Goal: Task Accomplishment & Management: Manage account settings

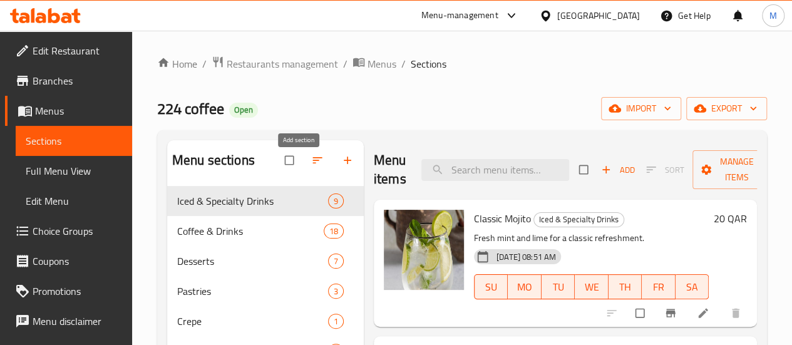
click at [341, 164] on icon "button" at bounding box center [347, 160] width 13 height 13
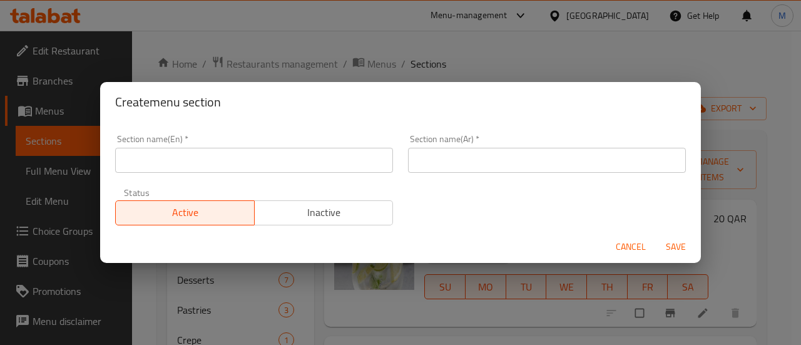
click at [217, 161] on input "text" at bounding box center [254, 160] width 278 height 25
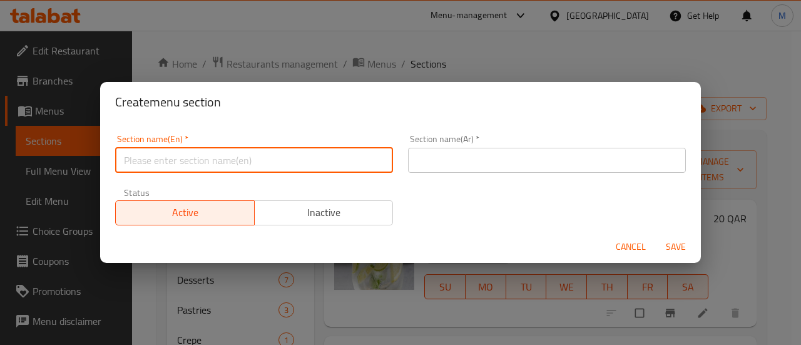
type input "M41"
drag, startPoint x: 461, startPoint y: 161, endPoint x: 451, endPoint y: 162, distance: 9.5
click at [461, 161] on input "text" at bounding box center [547, 160] width 278 height 25
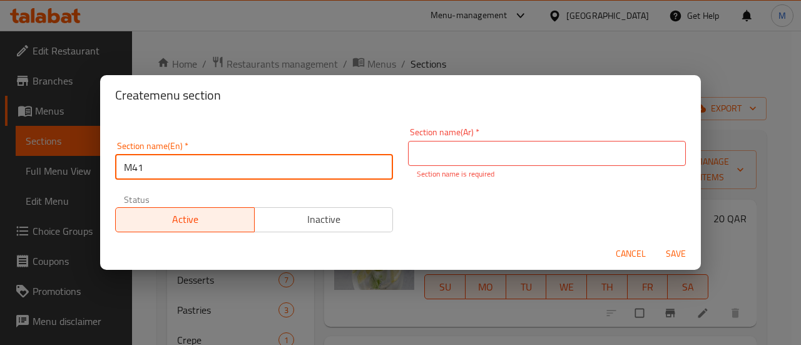
drag, startPoint x: 190, startPoint y: 160, endPoint x: 76, endPoint y: 166, distance: 114.7
click at [76, 166] on div "Create menu section Section name(En)   * M41 Section name(En) * Section name(Ar…" at bounding box center [400, 172] width 801 height 345
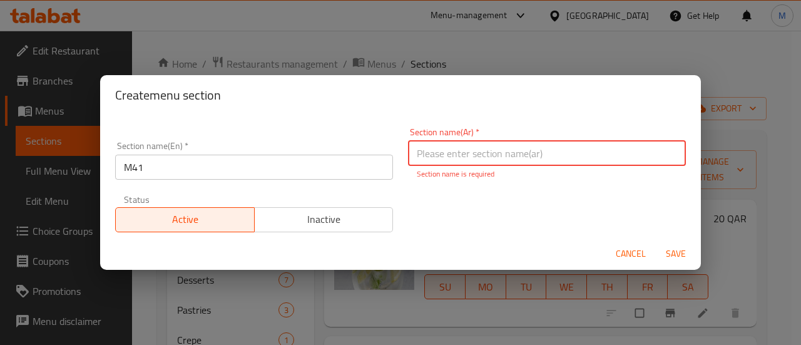
click at [444, 148] on input "text" at bounding box center [547, 153] width 278 height 25
paste input "م41"
type input "م41"
click at [443, 83] on div "Create menu section" at bounding box center [400, 95] width 601 height 40
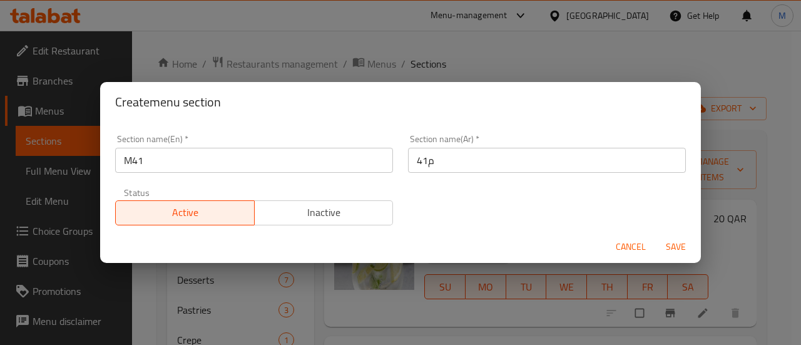
click at [319, 212] on span "Inactive" at bounding box center [324, 212] width 129 height 18
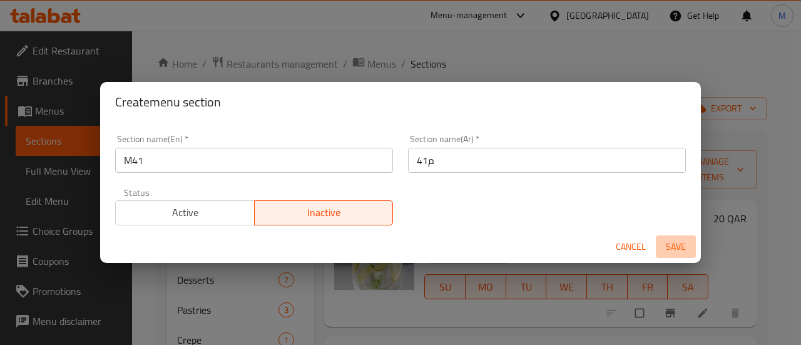
click at [667, 243] on span "Save" at bounding box center [676, 247] width 30 height 16
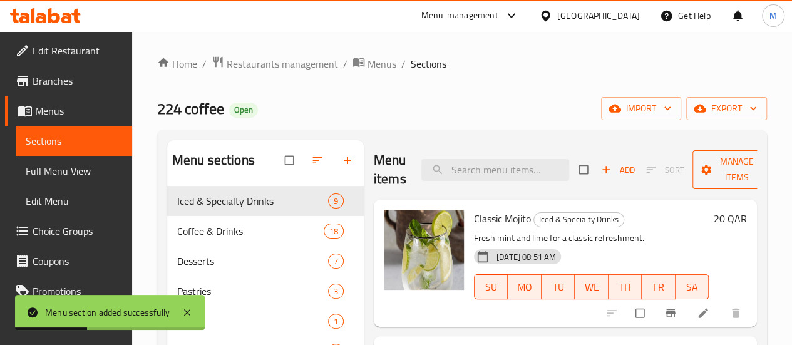
click at [702, 178] on span "Manage items" at bounding box center [736, 169] width 69 height 31
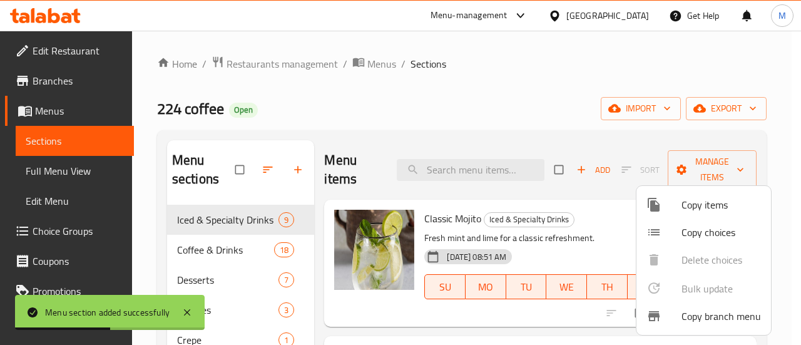
click at [598, 132] on div at bounding box center [400, 172] width 801 height 345
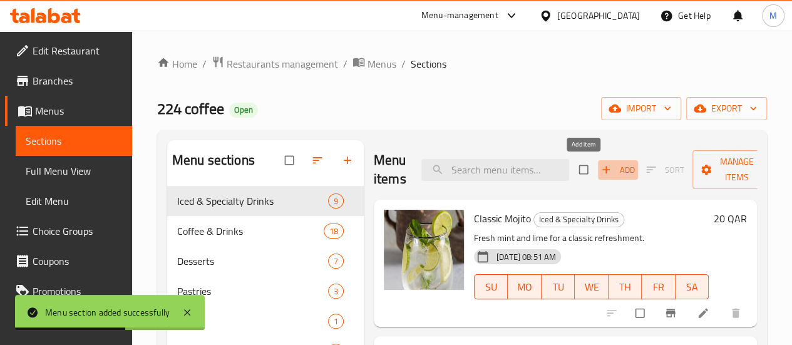
click at [601, 170] on span "Add" at bounding box center [618, 170] width 34 height 14
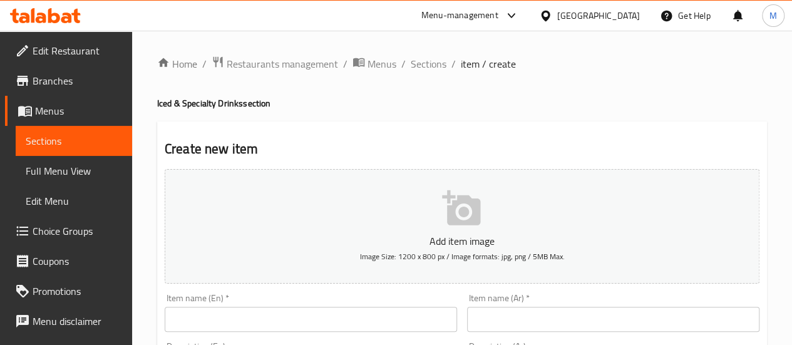
scroll to position [125, 0]
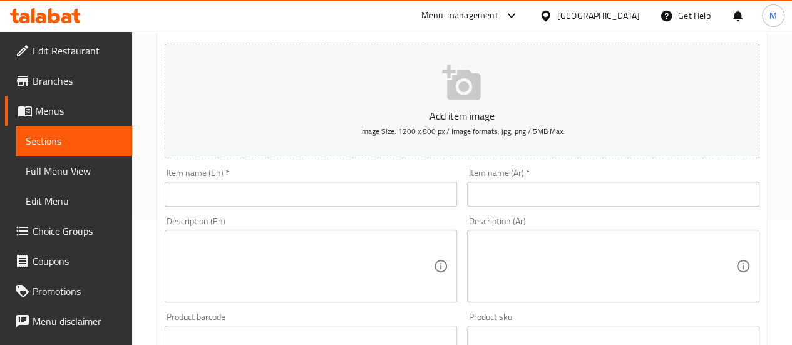
click at [209, 189] on input "text" at bounding box center [311, 194] width 292 height 25
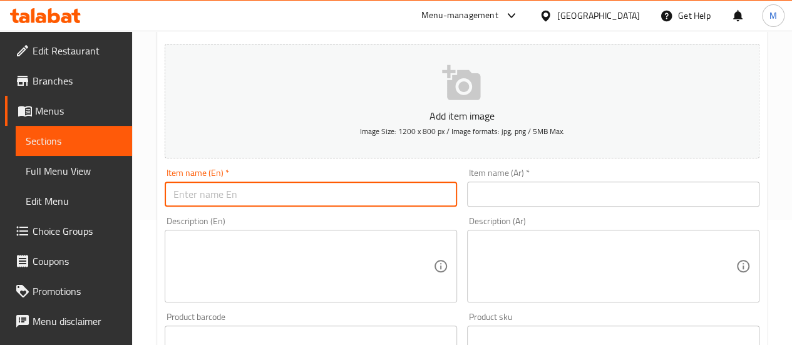
paste input "Morning Glory Set"
type input "Morning Glory Set"
click at [532, 199] on input "text" at bounding box center [613, 194] width 292 height 25
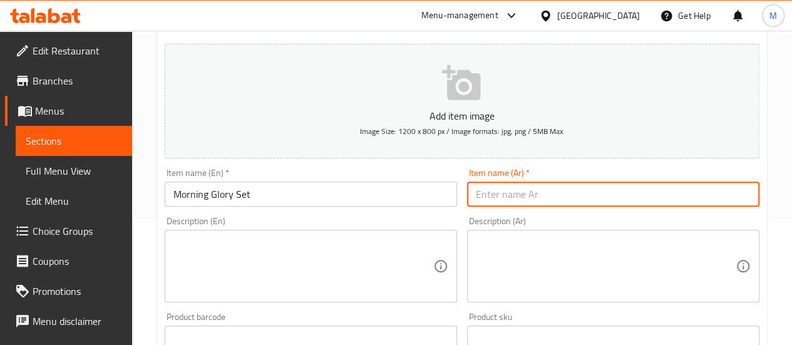
paste input "[PERSON_NAME]"
type input "[PERSON_NAME]"
click at [243, 254] on textarea at bounding box center [303, 266] width 260 height 59
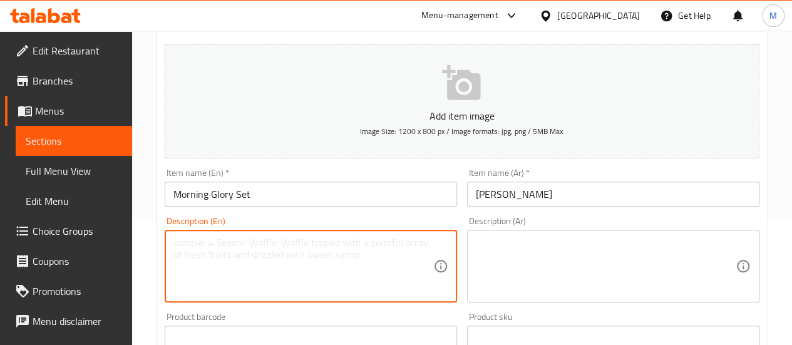
paste textarea "Freshly baked croissant filled with fried egg and grilled halloumi cheese, serv…"
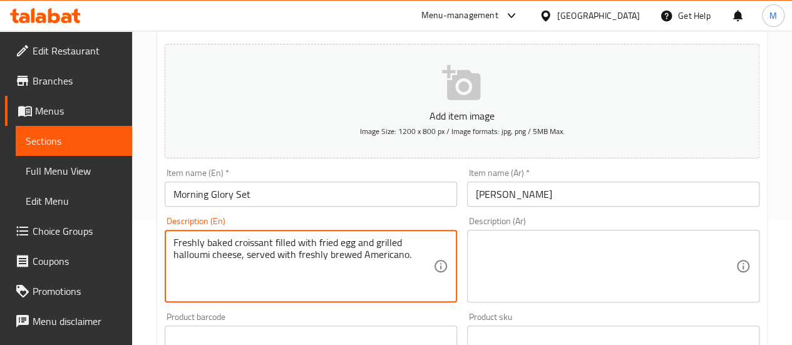
type textarea "Freshly baked croissant filled with fried egg and grilled halloumi cheese, serv…"
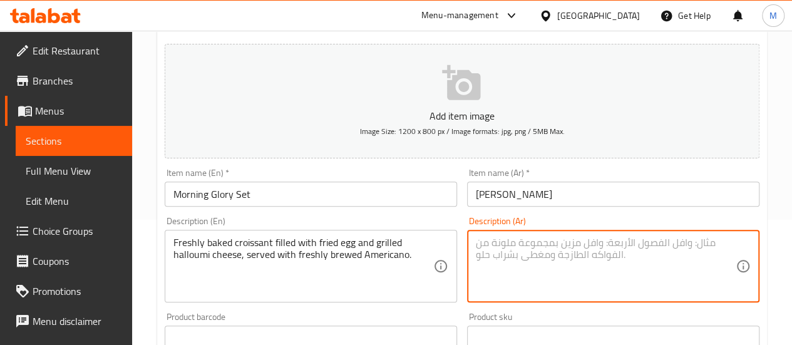
click at [486, 253] on textarea at bounding box center [606, 266] width 260 height 59
paste textarea "كرواسون طازج محشو ببيضة مقلية وجبنة حلوم مشوية، يُقدَّم مع أمريكانو طازج التحضير"
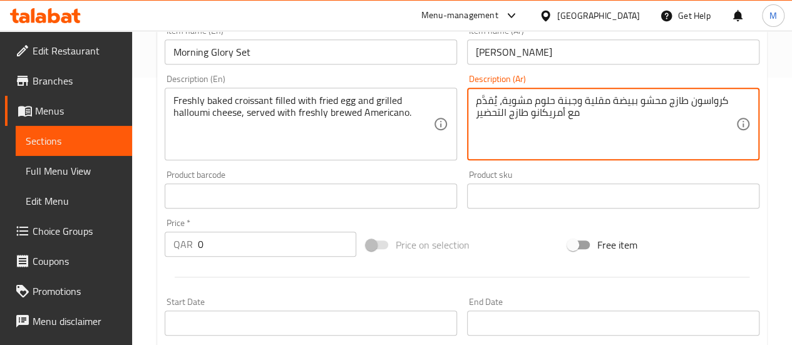
scroll to position [313, 0]
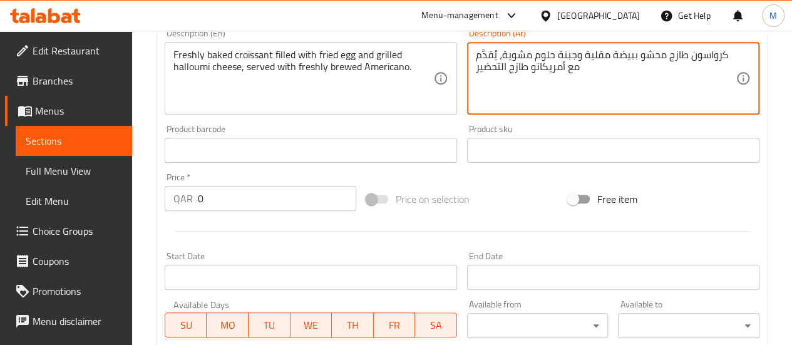
type textarea "كرواسون طازج محشو ببيضة مقلية وجبنة حلوم مشوية، يُقدَّم مع أمريكانو طازج التحضير"
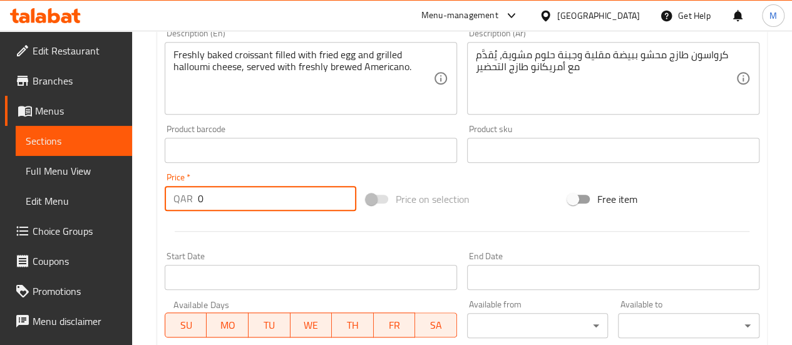
drag, startPoint x: 203, startPoint y: 195, endPoint x: 189, endPoint y: 193, distance: 13.9
click at [189, 193] on div "QAR 0 Price *" at bounding box center [261, 198] width 192 height 25
type input "37"
click at [448, 177] on div "Add item image Image Size: 1200 x 800 px / Image formats: jpg, png / 5MB Max. I…" at bounding box center [462, 121] width 605 height 540
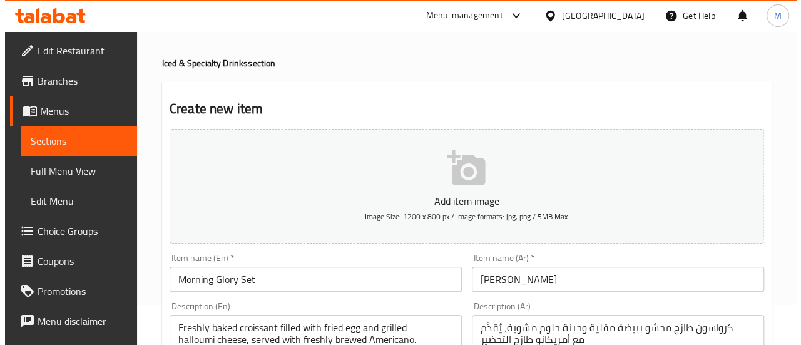
scroll to position [0, 0]
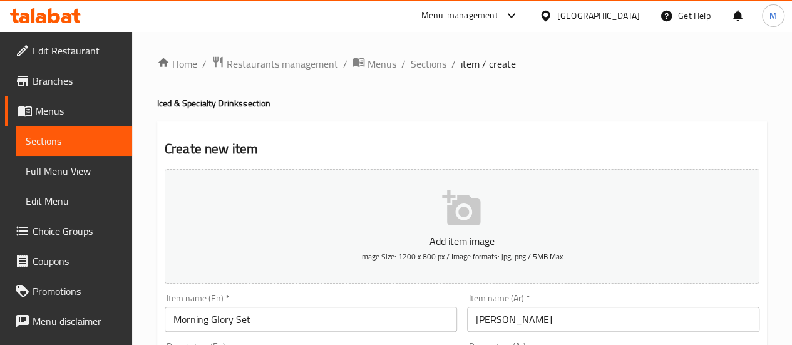
click at [469, 212] on icon "button" at bounding box center [462, 208] width 40 height 40
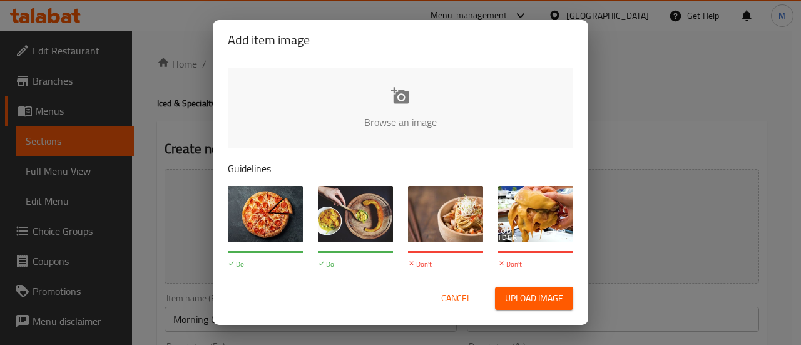
click at [513, 291] on span "Upload image" at bounding box center [534, 298] width 58 height 16
type input "C:\fakepath\Mornig Glory set.jpg"
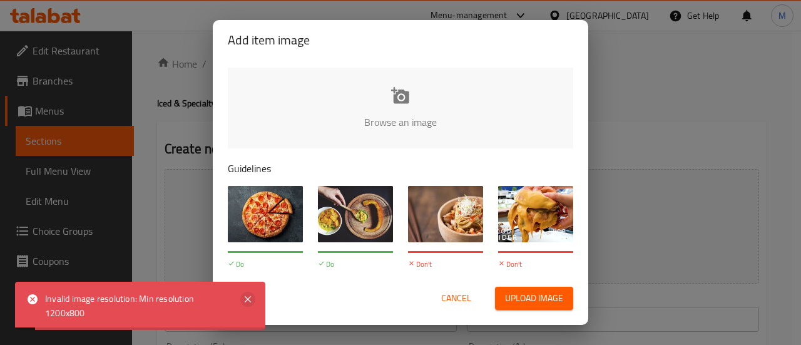
click at [248, 294] on icon at bounding box center [247, 299] width 15 height 15
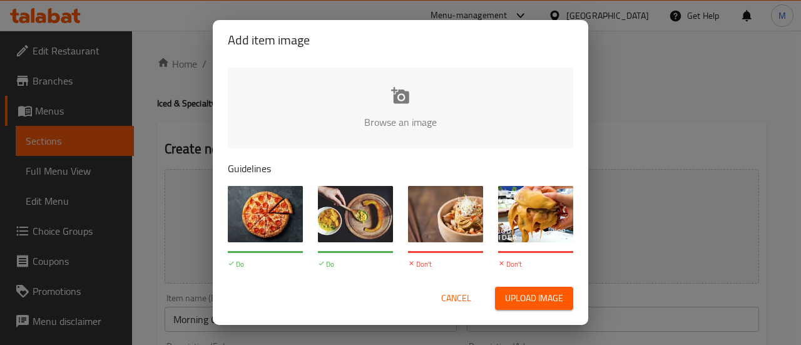
click at [531, 300] on span "Upload image" at bounding box center [534, 298] width 58 height 16
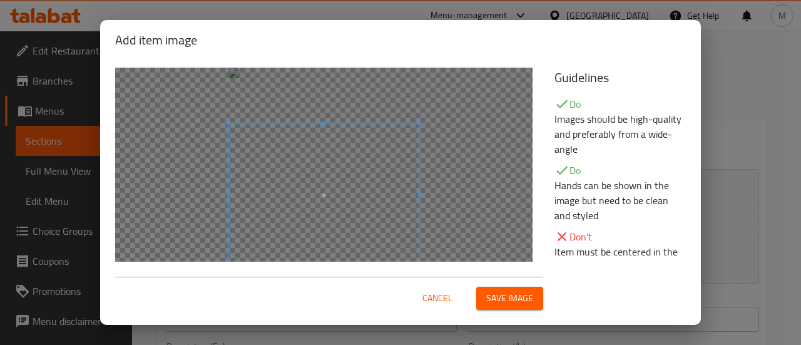
click at [367, 203] on span at bounding box center [324, 194] width 190 height 143
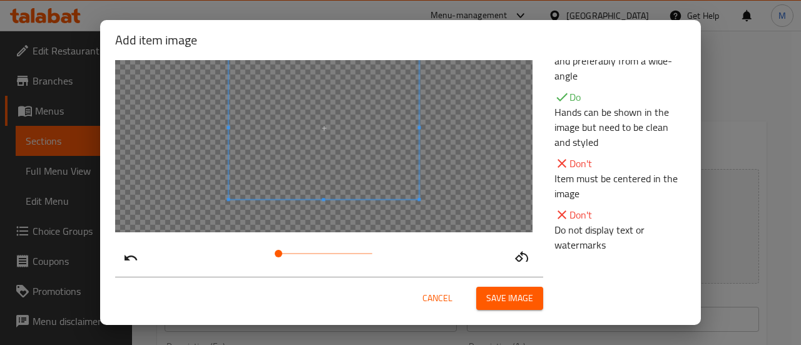
scroll to position [99, 0]
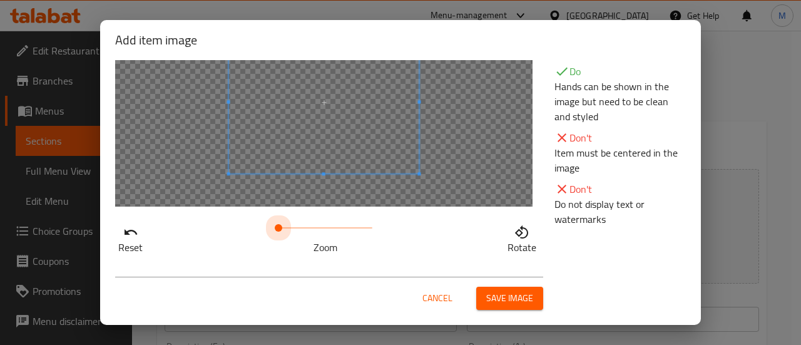
drag, startPoint x: 276, startPoint y: 223, endPoint x: 210, endPoint y: 227, distance: 65.8
click at [210, 227] on div "Reset Zoom Rotate" at bounding box center [327, 237] width 424 height 36
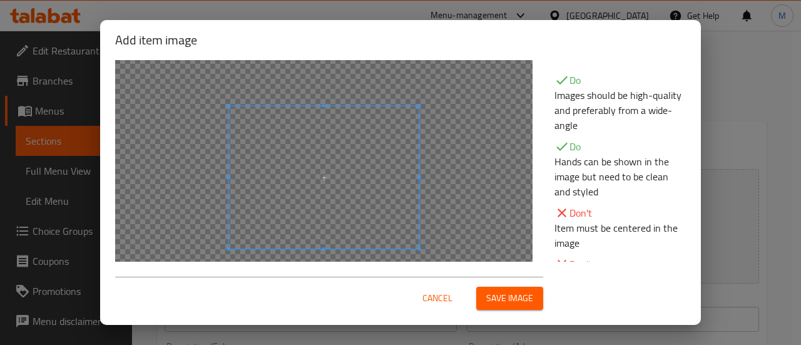
scroll to position [26, 0]
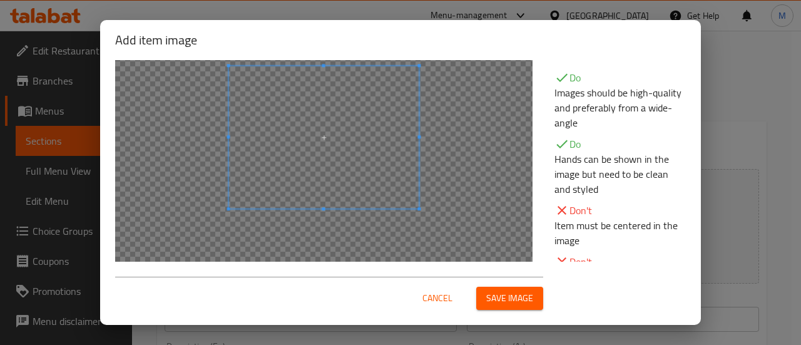
click at [341, 151] on span at bounding box center [324, 137] width 190 height 143
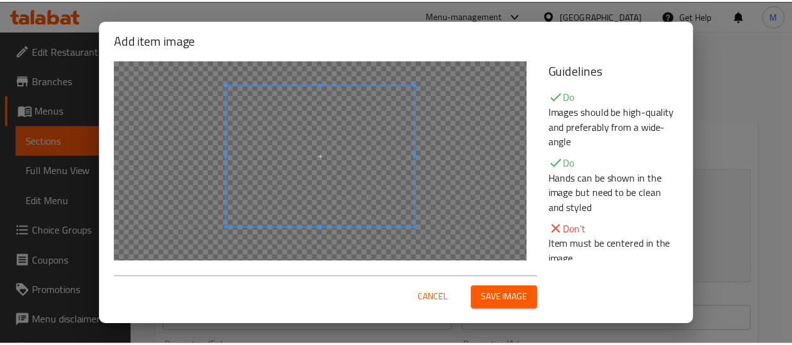
scroll to position [0, 0]
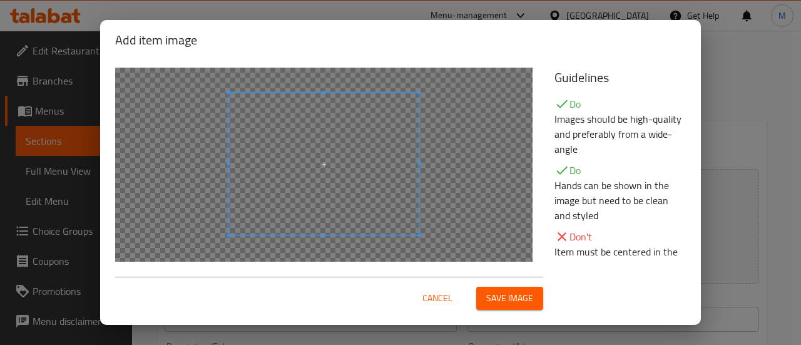
click at [300, 178] on span at bounding box center [324, 164] width 190 height 143
click at [522, 297] on span "Save image" at bounding box center [509, 298] width 47 height 16
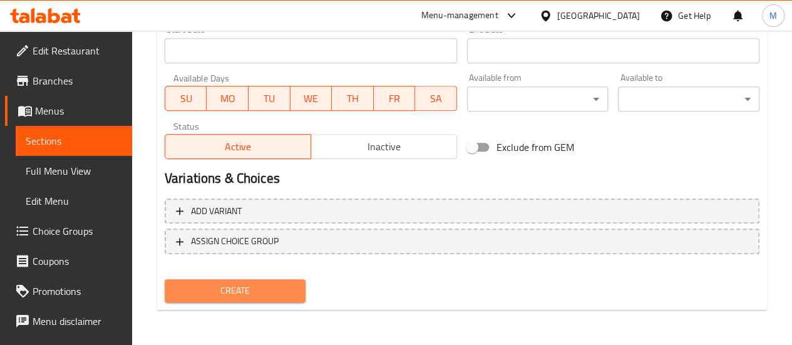
click at [233, 290] on span "Create" at bounding box center [235, 291] width 121 height 16
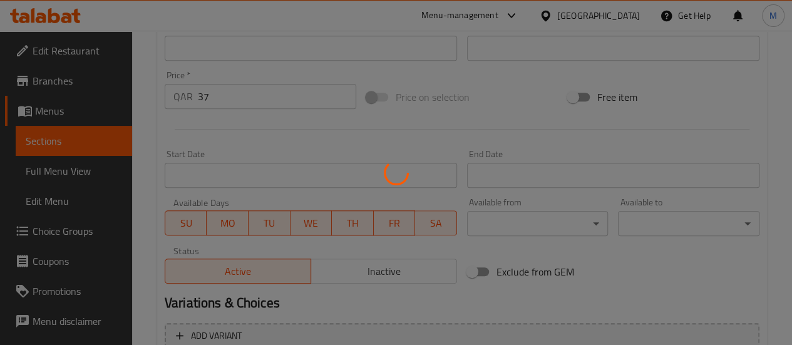
type input "0"
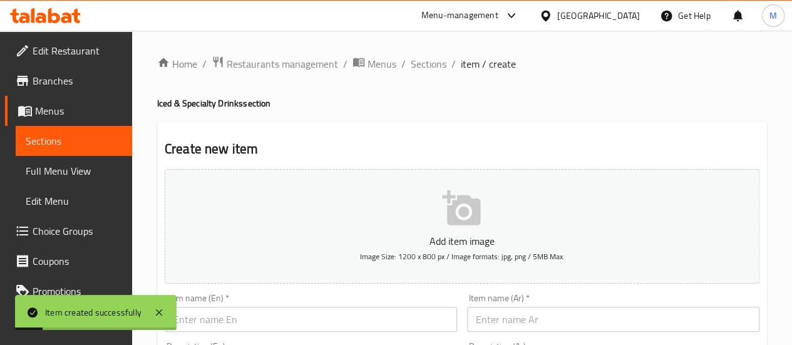
click at [427, 63] on span "Sections" at bounding box center [429, 63] width 36 height 15
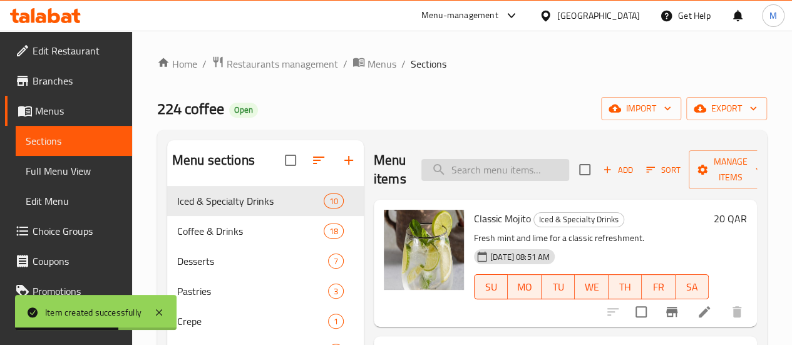
click at [444, 167] on input "search" at bounding box center [495, 170] width 148 height 22
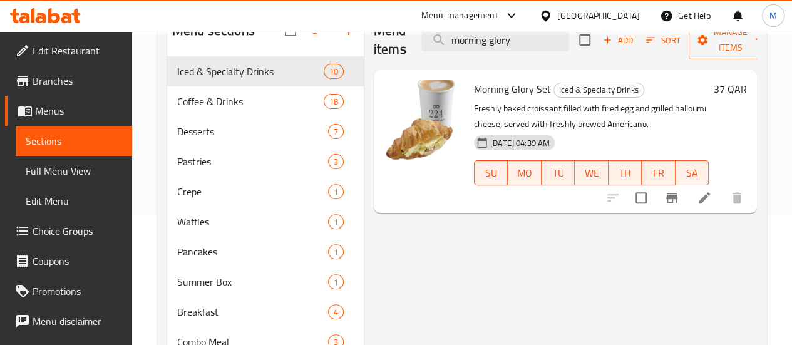
scroll to position [42, 0]
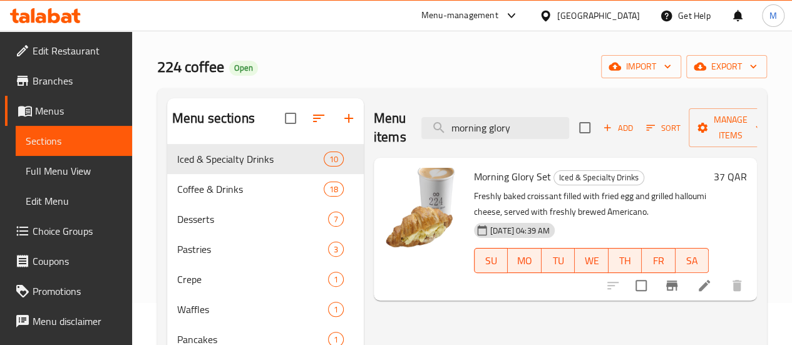
type input "morning glory"
click at [571, 124] on input "checkbox" at bounding box center [584, 128] width 26 height 26
checkbox input "true"
click at [646, 130] on span "Sort" at bounding box center [663, 128] width 34 height 14
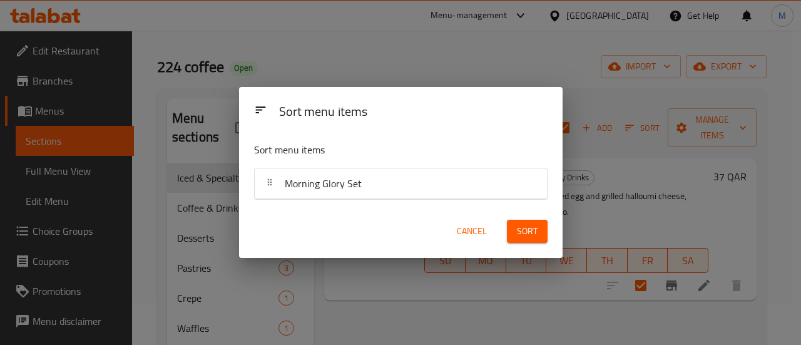
click at [645, 130] on div "Sort menu items Sort menu items Morning Glory Set Cancel Sort" at bounding box center [400, 172] width 801 height 345
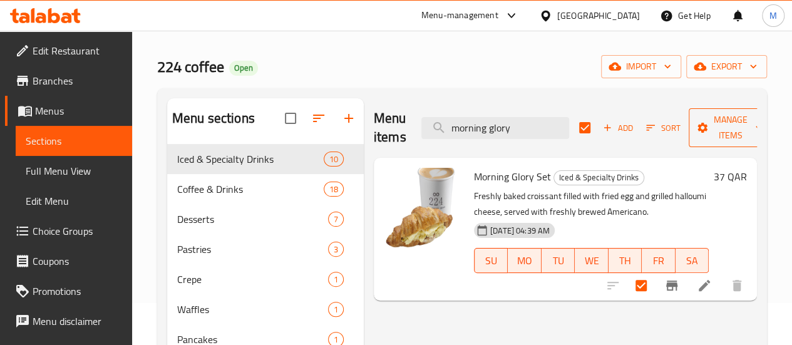
click at [716, 138] on span "Manage items" at bounding box center [731, 127] width 64 height 31
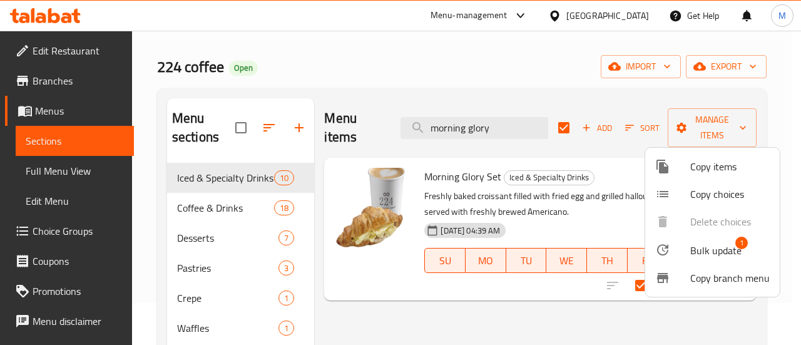
click at [706, 254] on span "Bulk update" at bounding box center [715, 250] width 51 height 15
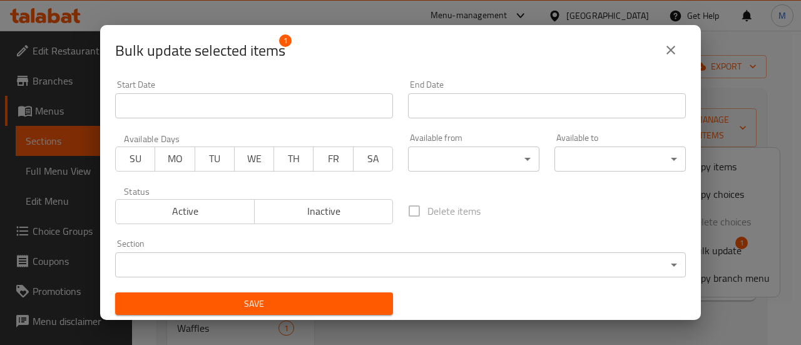
click at [278, 255] on body "​ Menu-management [GEOGRAPHIC_DATA] Get Help M Edit Restaurant Branches Menus S…" at bounding box center [400, 146] width 801 height 314
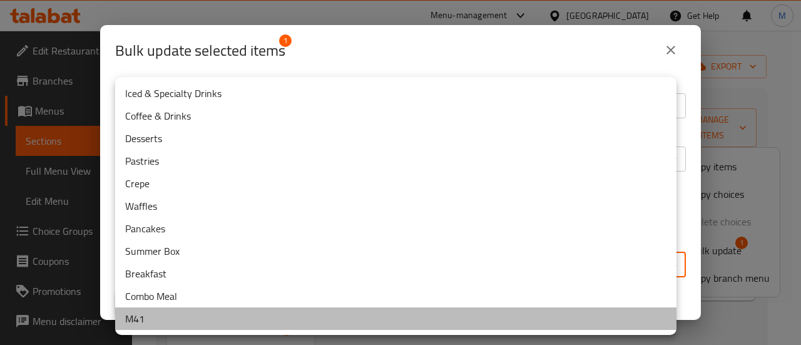
click at [164, 320] on li "M41" at bounding box center [395, 318] width 561 height 23
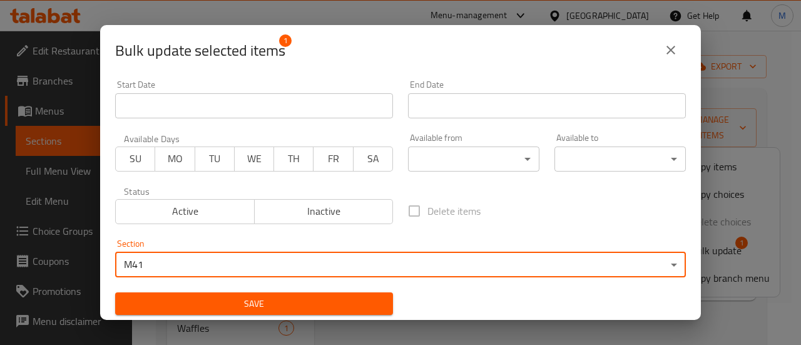
click at [314, 304] on span "Save" at bounding box center [254, 304] width 258 height 16
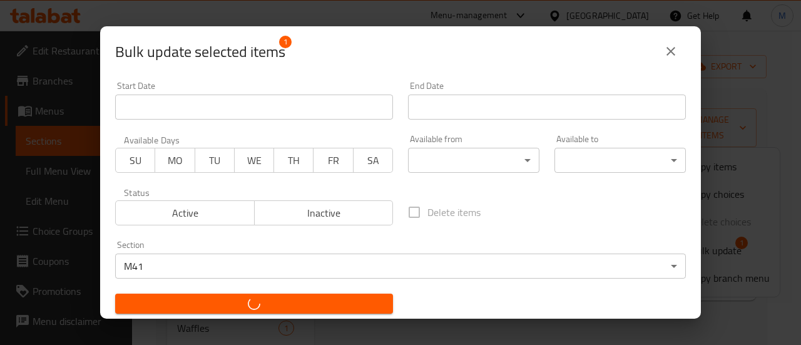
checkbox input "false"
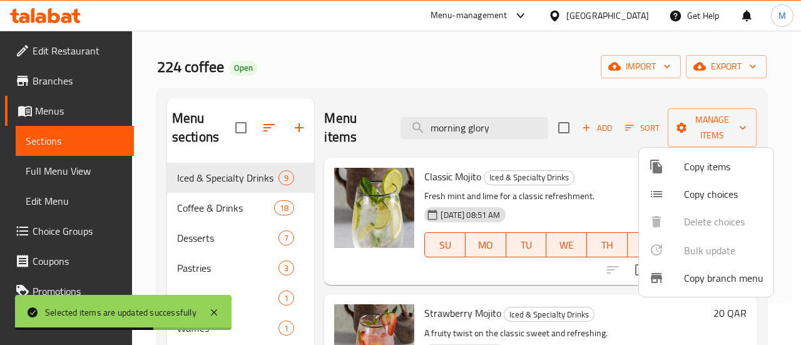
click at [456, 77] on div at bounding box center [400, 172] width 801 height 345
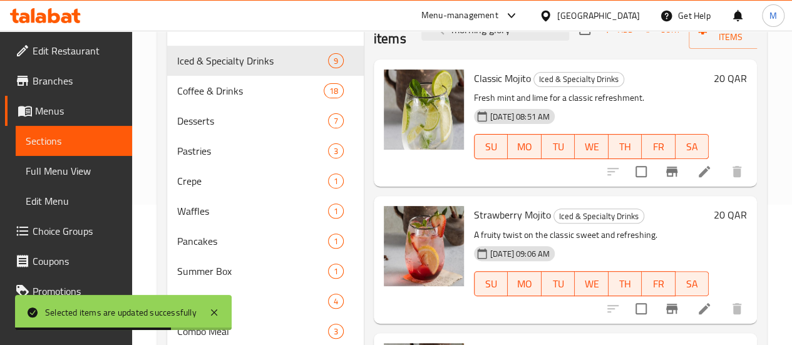
scroll to position [230, 0]
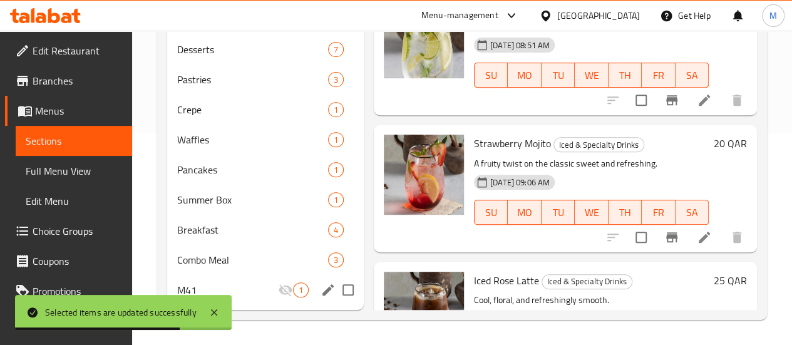
click at [215, 294] on span "M41" at bounding box center [227, 289] width 101 height 15
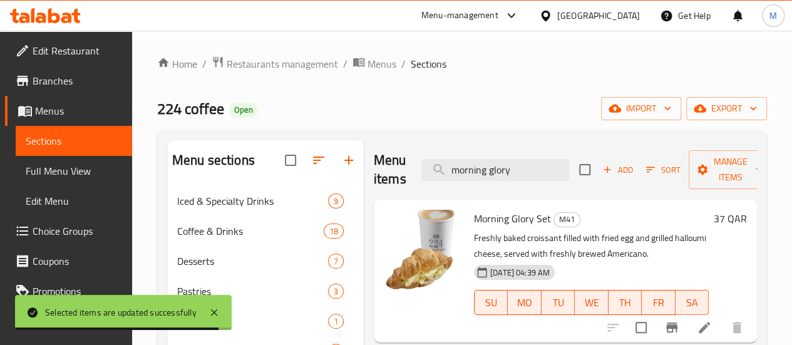
click at [601, 173] on icon "button" at bounding box center [606, 169] width 11 height 11
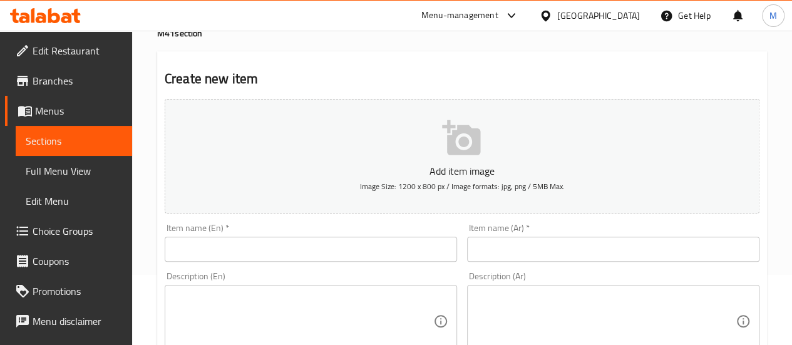
scroll to position [125, 0]
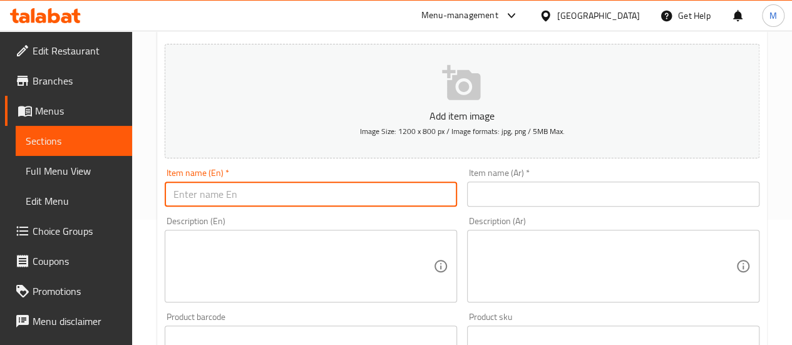
click at [253, 196] on input "text" at bounding box center [311, 194] width 292 height 25
paste input "Evening Glory Set"
type input "Evening Glory Set"
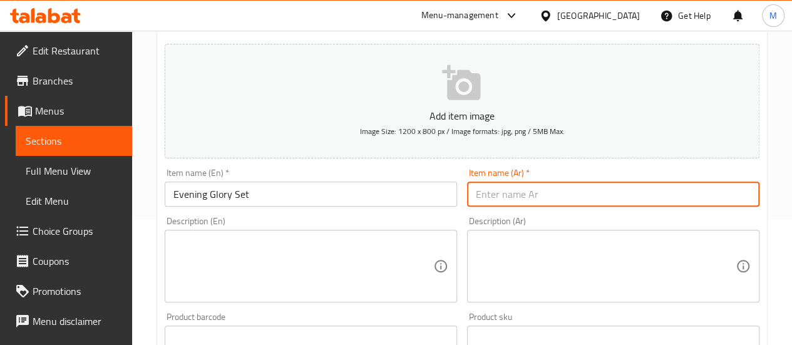
click at [510, 195] on input "text" at bounding box center [613, 194] width 292 height 25
paste input "باقة إشراقة المساء"
type input "باقة إشراقة المساء"
click at [184, 244] on textarea at bounding box center [303, 266] width 260 height 59
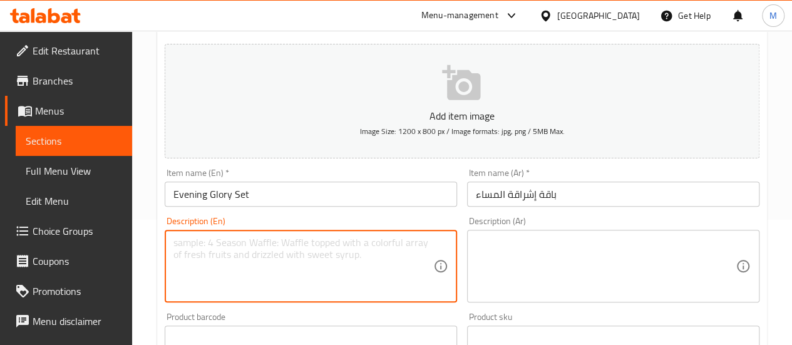
paste textarea "Freshly baked chocolate croissant served with freshly brewed Flat White"
type textarea "Freshly baked chocolate croissant served with freshly brewed Flat White"
click at [516, 249] on textarea at bounding box center [606, 266] width 260 height 59
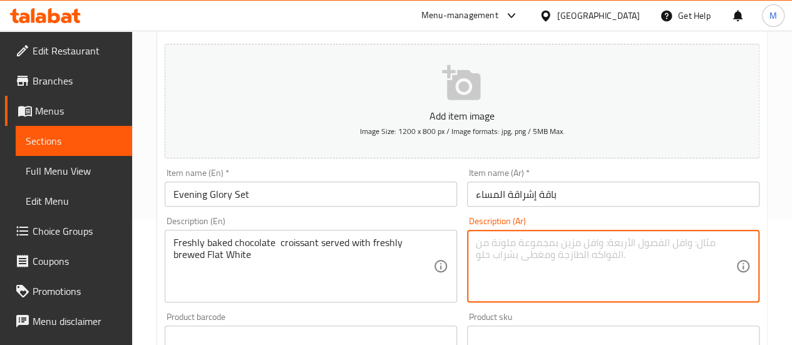
paste textarea "كرواسون بالشوكولا طازج يُقدَّم مع فلات وايت طازج التحضير"
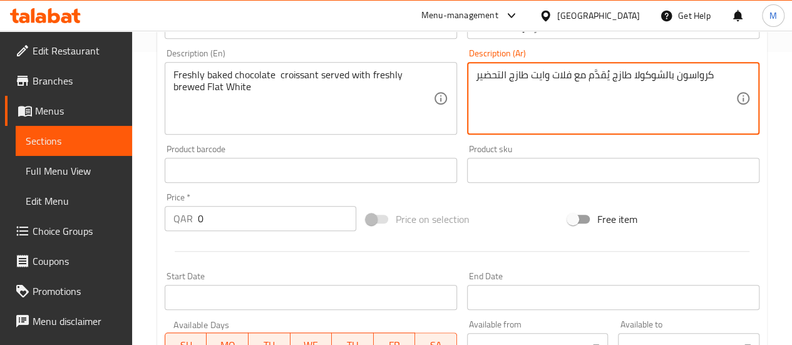
scroll to position [313, 0]
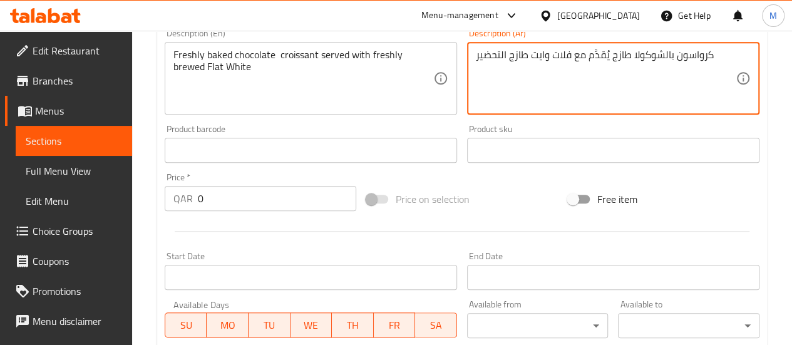
type textarea "كرواسون بالشوكولا طازج يُقدَّم مع فلات وايت طازج التحضير"
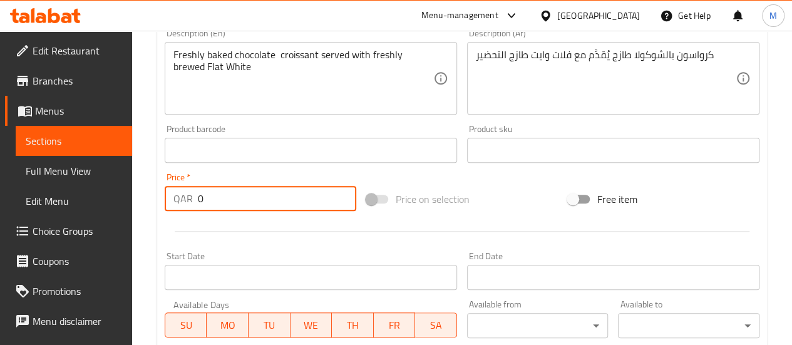
drag, startPoint x: 213, startPoint y: 200, endPoint x: 180, endPoint y: 194, distance: 33.6
click at [180, 194] on div "QAR 0 Price *" at bounding box center [261, 198] width 192 height 25
type input "35"
click at [334, 231] on hr at bounding box center [462, 231] width 575 height 1
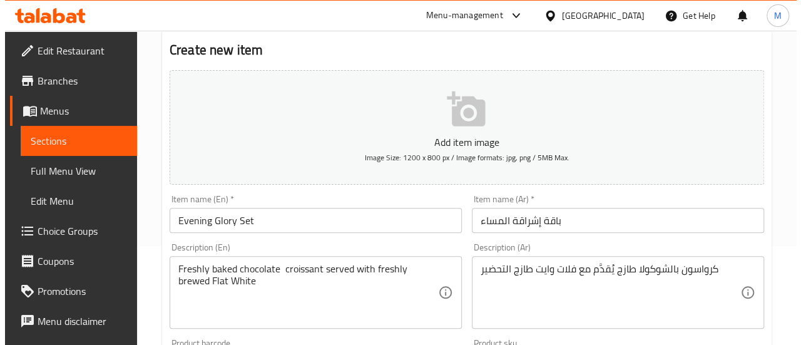
scroll to position [63, 0]
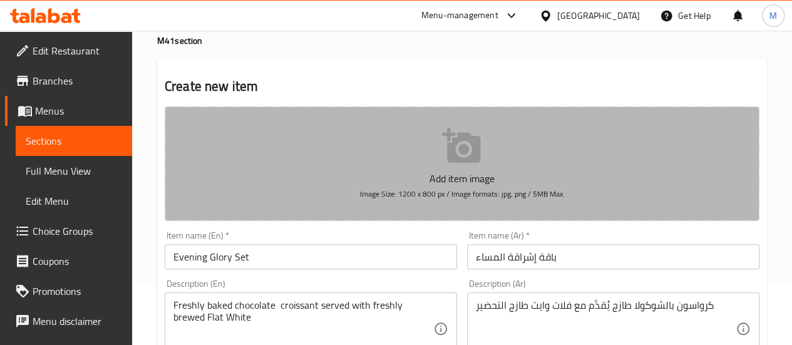
click at [416, 158] on button "Add item image Image Size: 1200 x 800 px / Image formats: jpg, png / 5MB Max." at bounding box center [462, 163] width 595 height 115
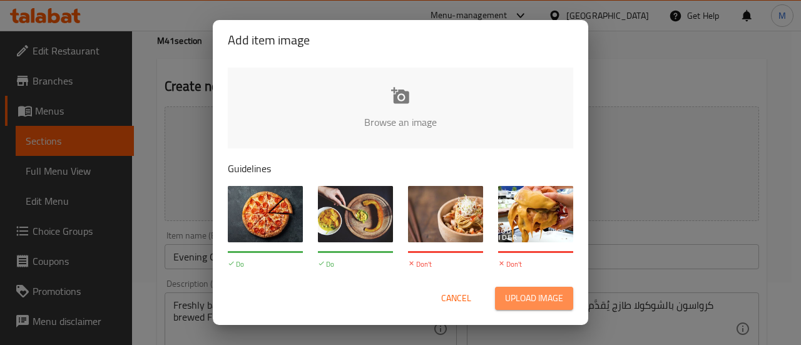
click at [547, 288] on button "Upload image" at bounding box center [534, 298] width 78 height 23
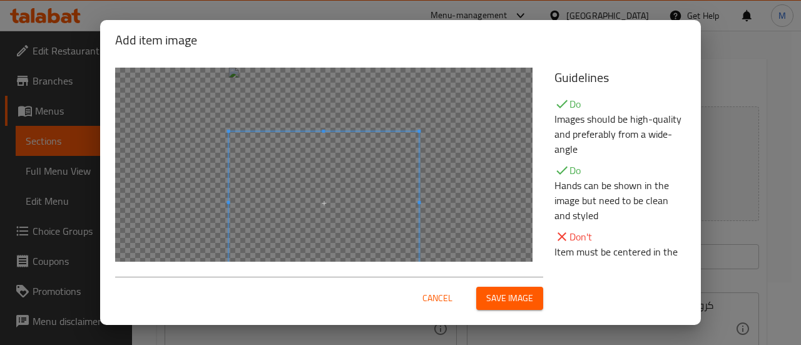
click at [325, 212] on span at bounding box center [324, 202] width 190 height 143
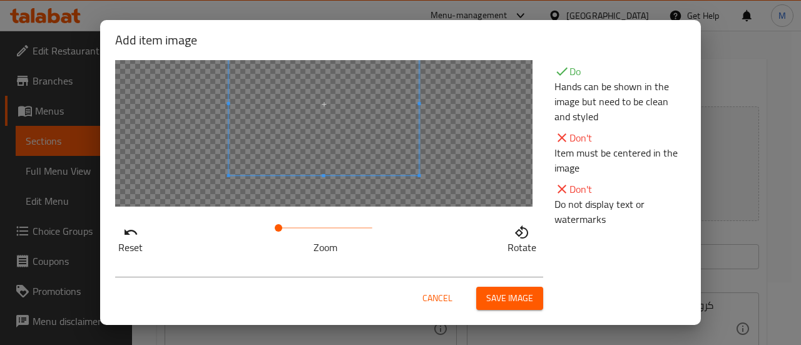
scroll to position [36, 0]
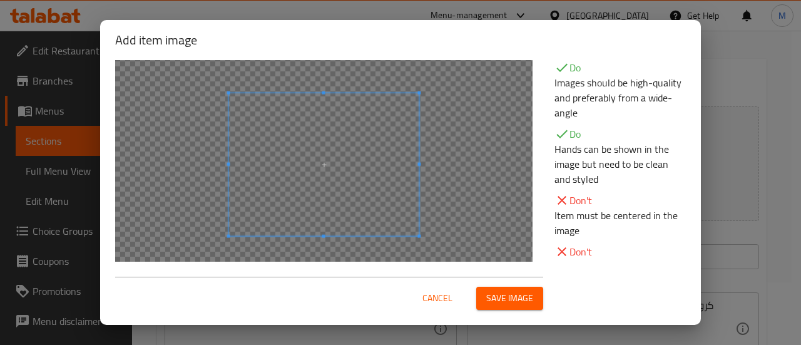
click at [392, 165] on span at bounding box center [324, 164] width 190 height 143
click at [508, 300] on span "Save image" at bounding box center [509, 298] width 47 height 16
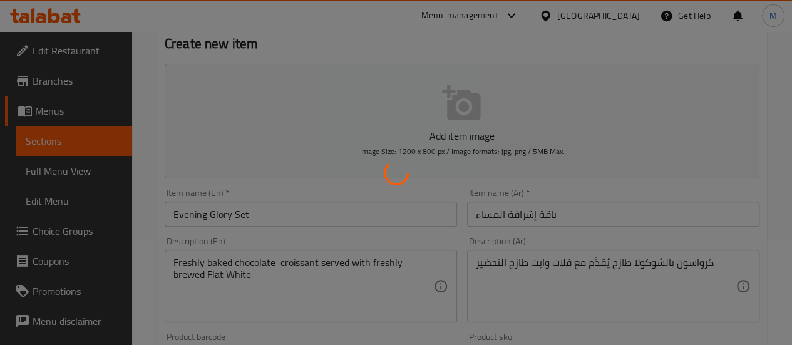
scroll to position [125, 0]
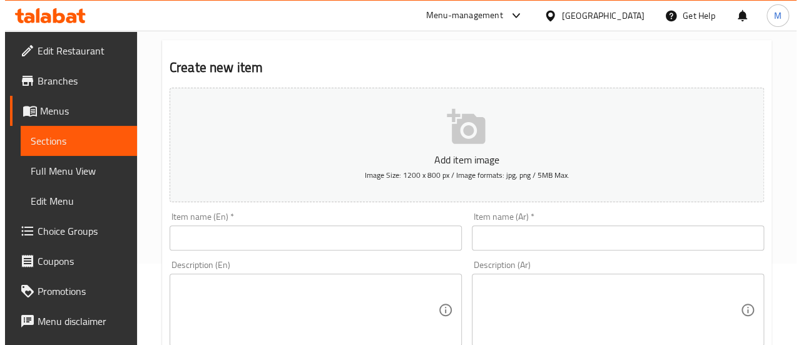
scroll to position [63, 0]
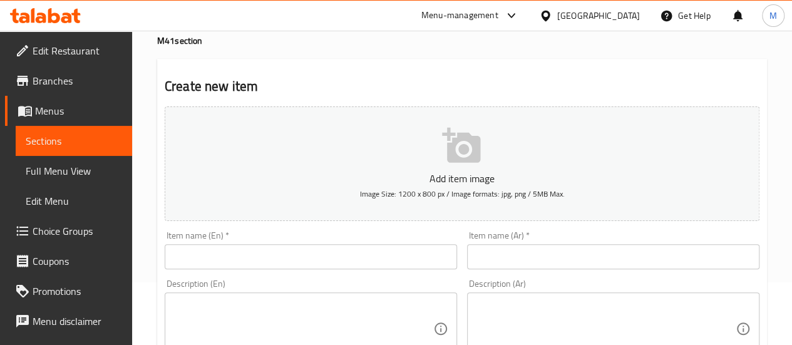
click at [499, 172] on p "Add item image" at bounding box center [462, 178] width 556 height 15
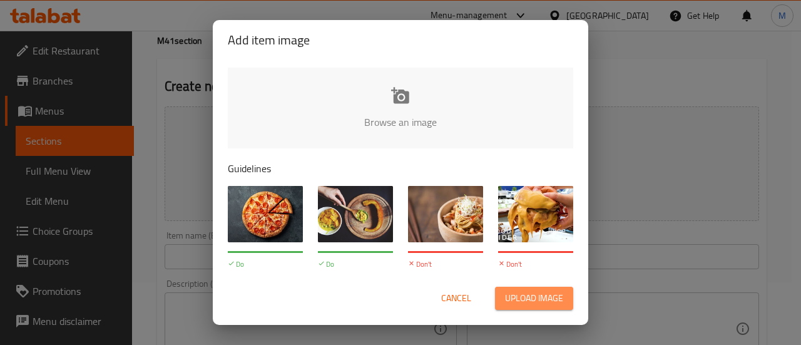
click at [530, 291] on span "Upload image" at bounding box center [534, 298] width 58 height 16
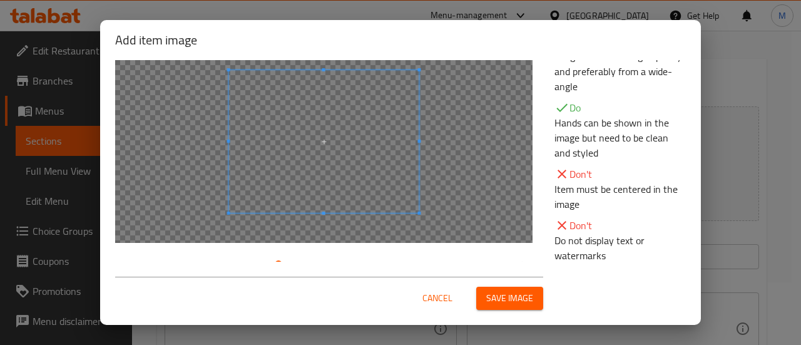
click at [381, 141] on span at bounding box center [324, 141] width 190 height 143
click at [505, 297] on span "Save image" at bounding box center [509, 298] width 47 height 16
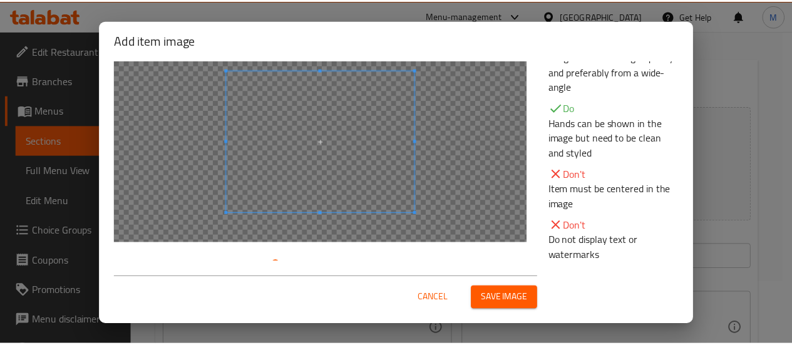
scroll to position [34, 0]
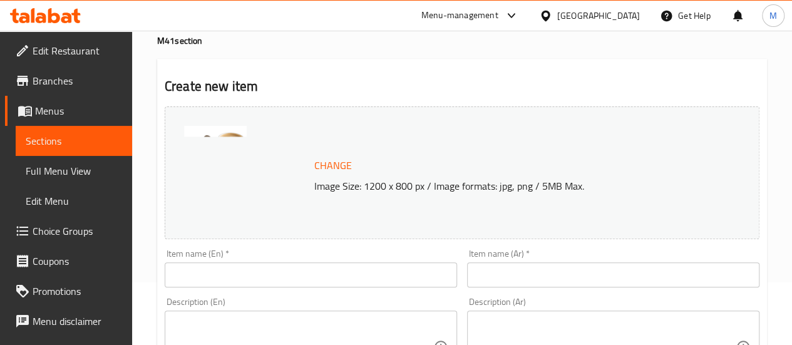
click at [260, 281] on input "text" at bounding box center [311, 274] width 292 height 25
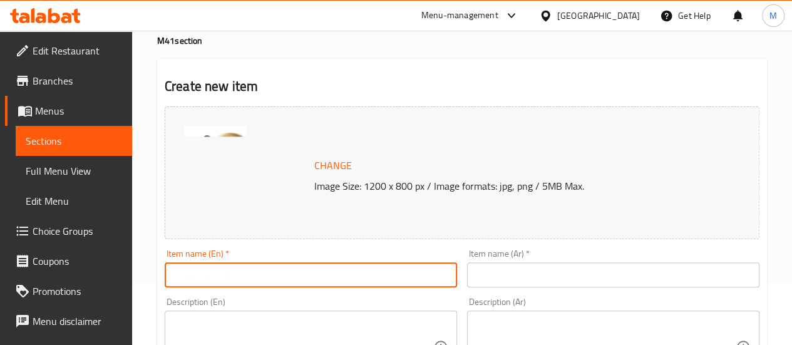
paste input "Evening Glory Set"
type input "Evening Glory Set"
click at [559, 262] on div "Item name (Ar)   * Item name (Ar) *" at bounding box center [613, 268] width 292 height 38
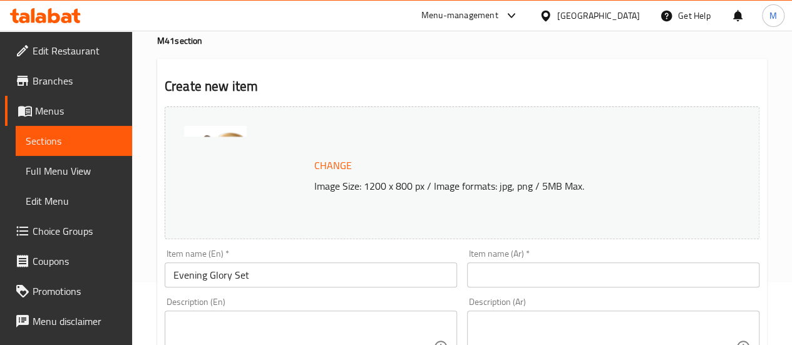
click at [553, 268] on input "text" at bounding box center [613, 274] width 292 height 25
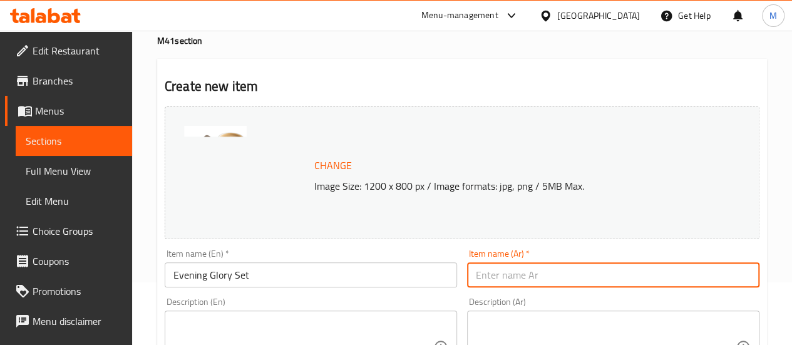
click at [550, 276] on input "text" at bounding box center [613, 274] width 292 height 25
paste input "باقة إشراقة المساء"
type input "باقة إشراقة المساء"
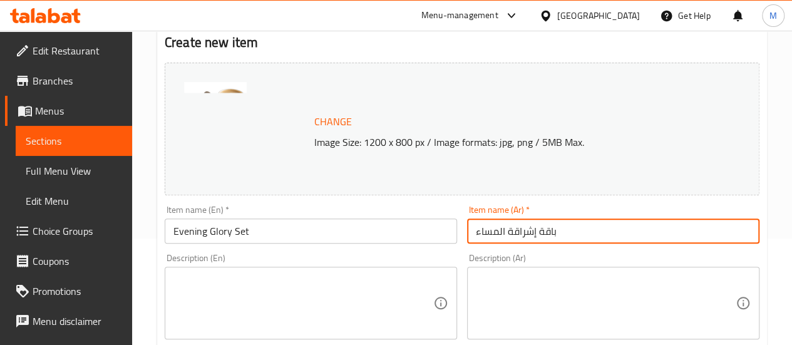
scroll to position [125, 0]
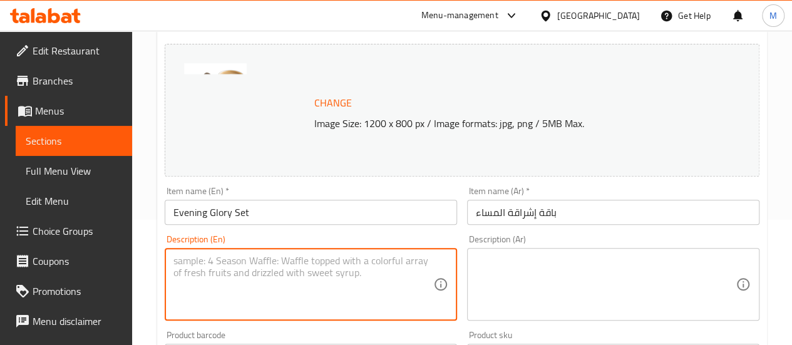
click at [261, 272] on textarea at bounding box center [303, 284] width 260 height 59
paste textarea "Freshly baked chocolate croissant served with freshly brewed Flat White"
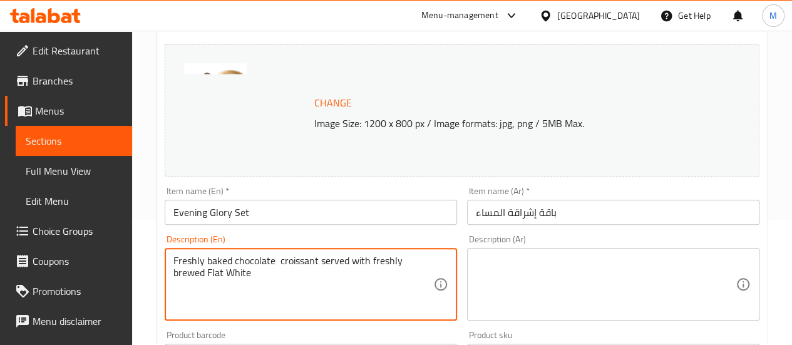
type textarea "Freshly baked chocolate croissant served with freshly brewed Flat White"
click at [551, 267] on textarea at bounding box center [606, 284] width 260 height 59
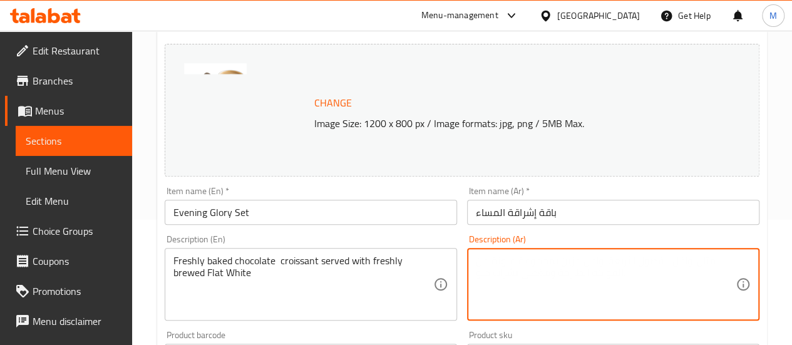
paste textarea "كرواسون بالشوكولا طازج يُقدَّم مع فلات وايت طازج التحضير"
type textarea "كرواسون بالشوكولا طازج يُقدَّم مع فلات وايت طازج التحضير"
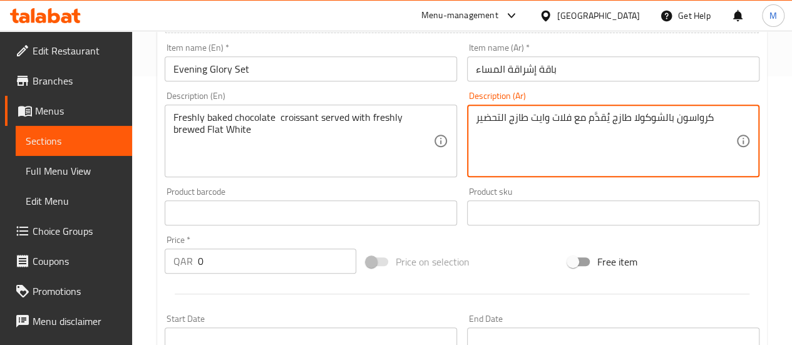
scroll to position [313, 0]
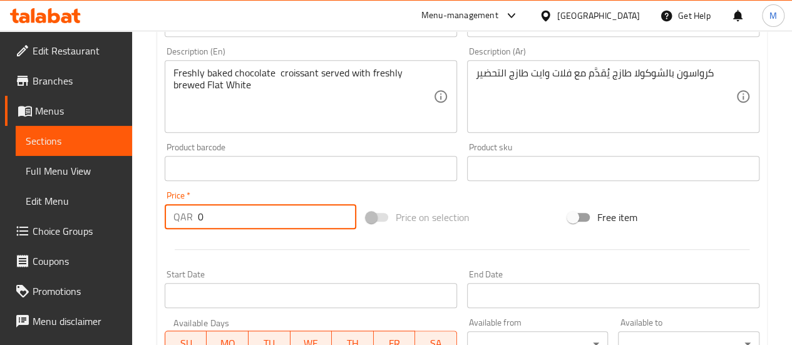
drag, startPoint x: 225, startPoint y: 206, endPoint x: 187, endPoint y: 212, distance: 38.6
click at [187, 212] on div "QAR 0 Price *" at bounding box center [261, 216] width 192 height 25
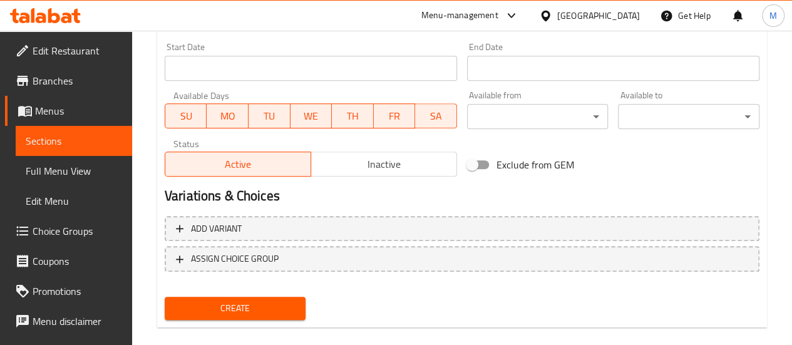
scroll to position [558, 0]
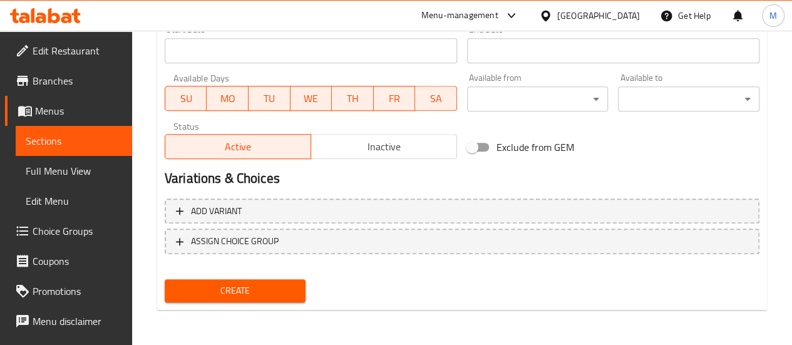
type input "35"
drag, startPoint x: 192, startPoint y: 292, endPoint x: 332, endPoint y: 290, distance: 140.2
click at [192, 292] on span "Create" at bounding box center [235, 291] width 121 height 16
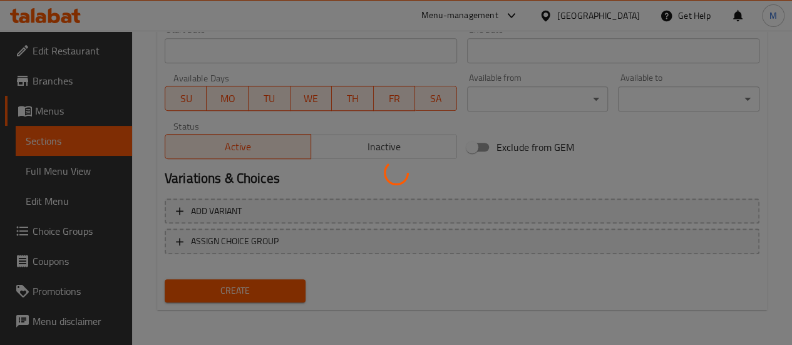
type input "0"
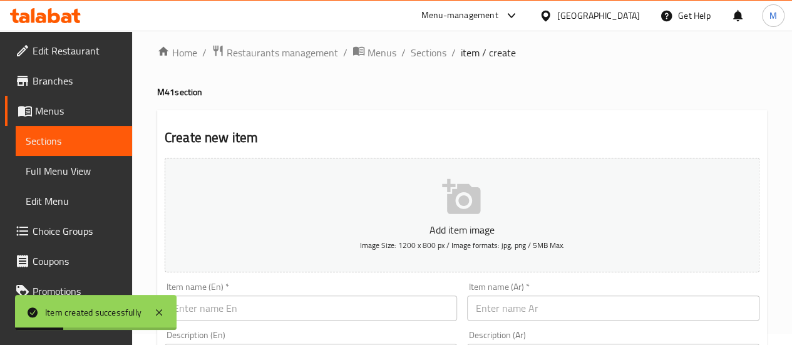
scroll to position [0, 0]
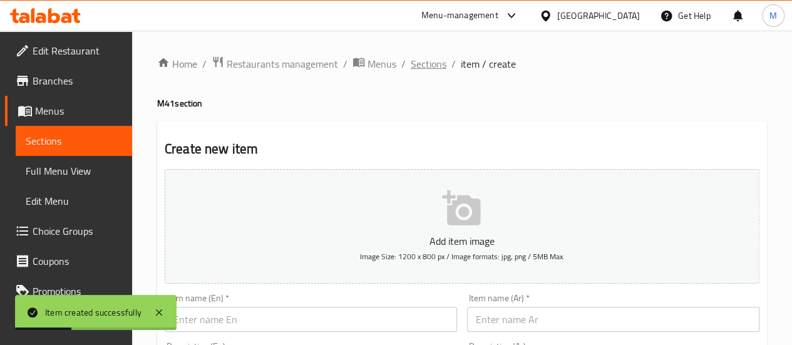
click at [425, 64] on span "Sections" at bounding box center [429, 63] width 36 height 15
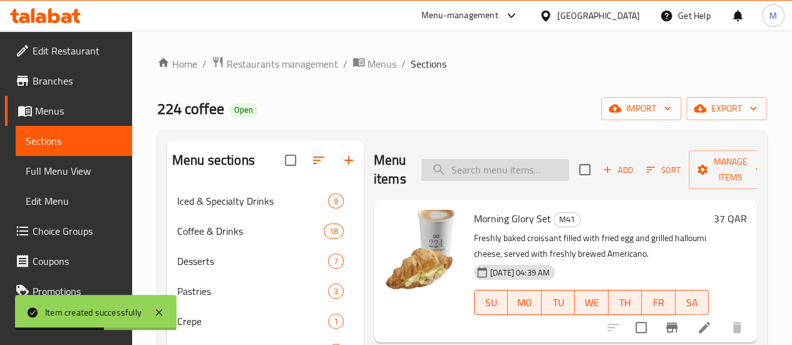
click at [456, 173] on input "search" at bounding box center [495, 170] width 148 height 22
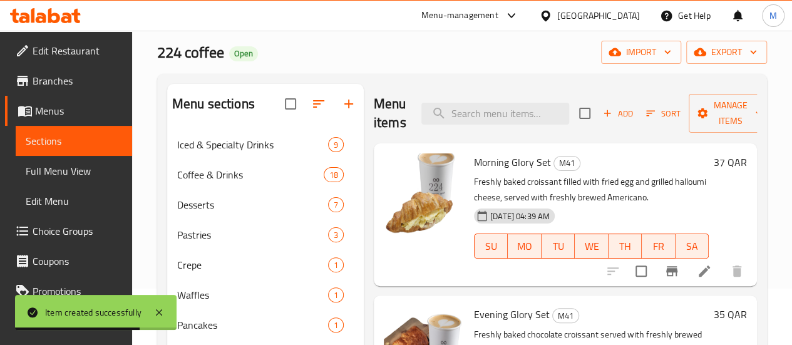
scroll to position [42, 0]
